Goal: Task Accomplishment & Management: Use online tool/utility

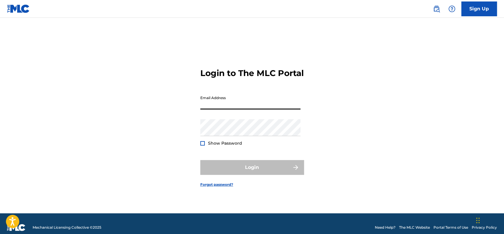
click at [227, 110] on input "Email Address" at bounding box center [250, 101] width 100 height 17
type input "[EMAIL_ADDRESS][DOMAIN_NAME]"
click at [203, 146] on div at bounding box center [202, 143] width 4 height 4
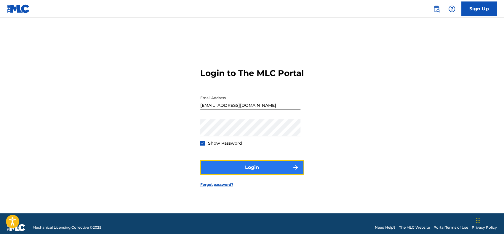
click at [255, 168] on button "Login" at bounding box center [252, 167] width 104 height 15
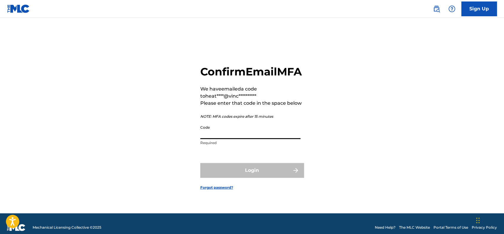
click at [261, 135] on input "Code" at bounding box center [250, 130] width 100 height 17
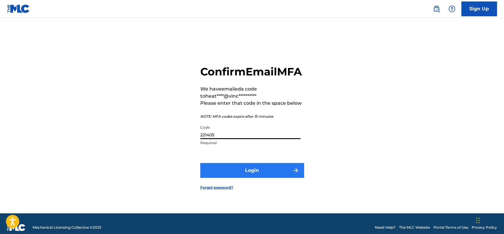
type input "221405"
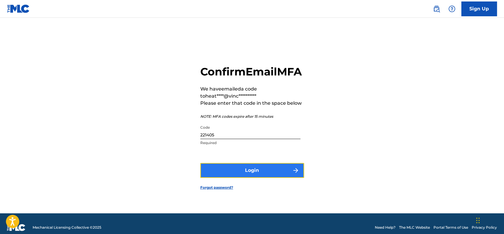
click at [264, 178] on button "Login" at bounding box center [252, 170] width 104 height 15
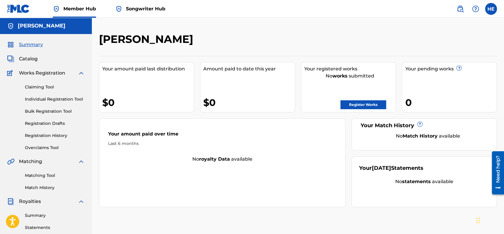
click at [138, 13] on link "Songwriter Hub" at bounding box center [140, 8] width 50 height 17
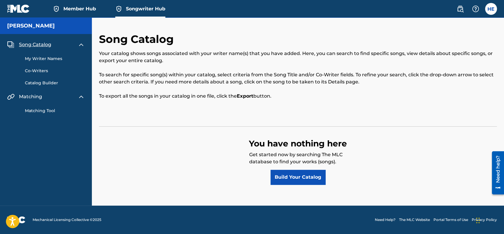
click at [83, 13] on link "Member Hub" at bounding box center [74, 8] width 43 height 17
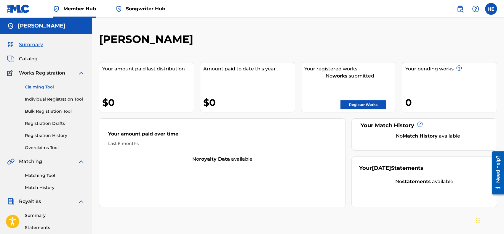
click at [41, 88] on link "Claiming Tool" at bounding box center [55, 87] width 60 height 6
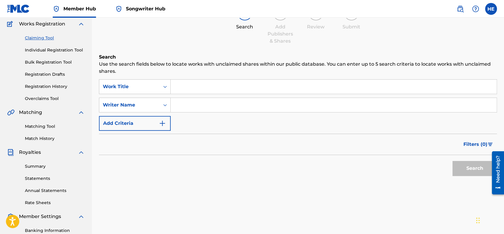
scroll to position [56, 0]
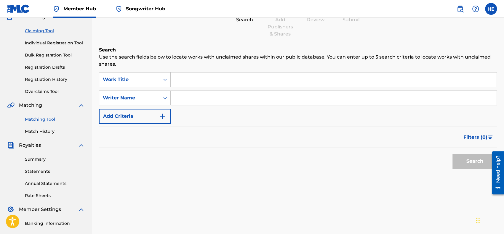
click at [52, 119] on link "Matching Tool" at bounding box center [55, 119] width 60 height 6
